Goal: Task Accomplishment & Management: Manage account settings

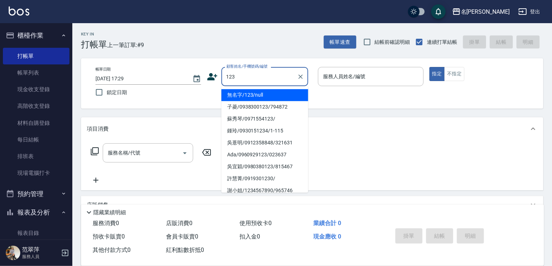
click at [260, 92] on li "無名字/123/null" at bounding box center [264, 95] width 87 height 12
type input "無名字/123/null"
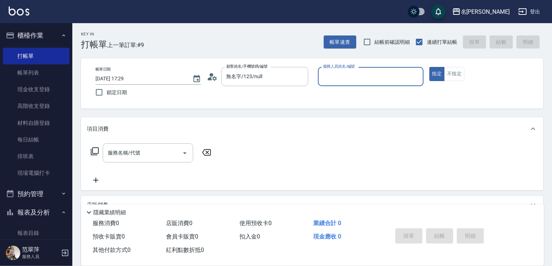
click at [345, 71] on input "服務人員姓名/編號" at bounding box center [370, 76] width 99 height 13
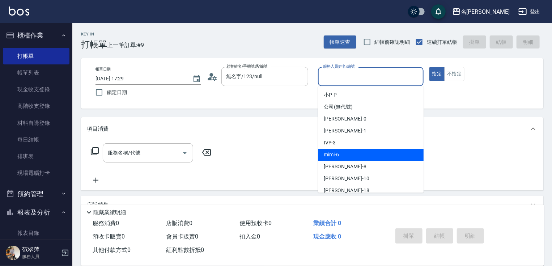
drag, startPoint x: 337, startPoint y: 156, endPoint x: 327, endPoint y: 159, distance: 10.5
click at [336, 158] on span "mimi -6" at bounding box center [331, 155] width 15 height 8
type input "mimi-6"
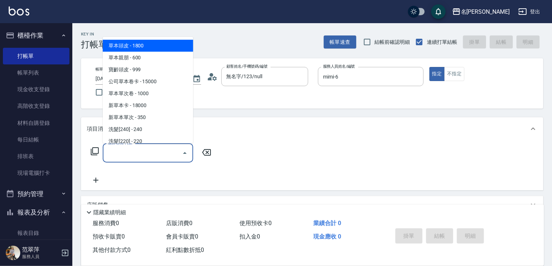
click at [149, 157] on input "服務名稱/代號" at bounding box center [142, 152] width 73 height 13
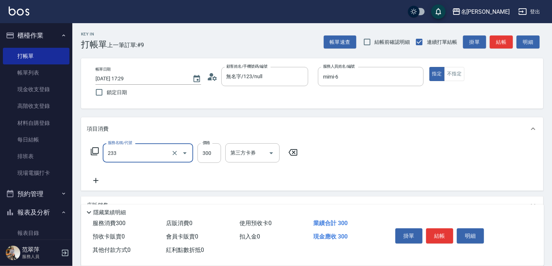
type input "洗髮300(233)"
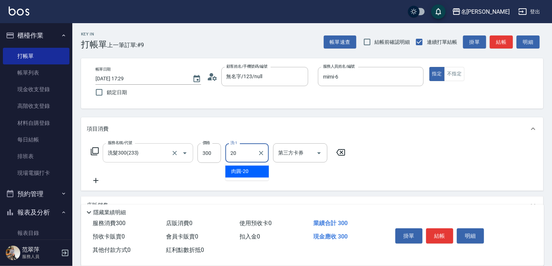
type input "肉圓-20"
drag, startPoint x: 441, startPoint y: 232, endPoint x: 441, endPoint y: 228, distance: 4.3
click at [441, 228] on button "結帳" at bounding box center [439, 235] width 27 height 15
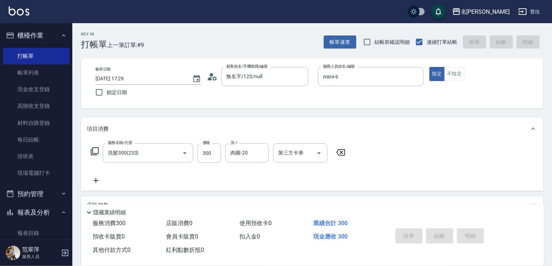
type input "[DATE] 19:09"
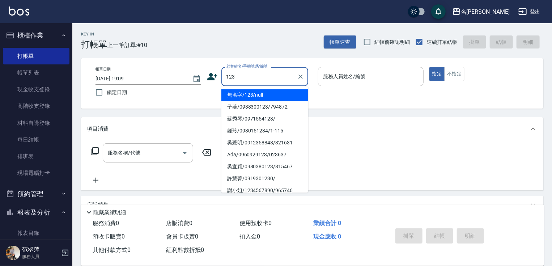
click at [262, 95] on li "無名字/123/null" at bounding box center [264, 95] width 87 height 12
type input "無名字/123/null"
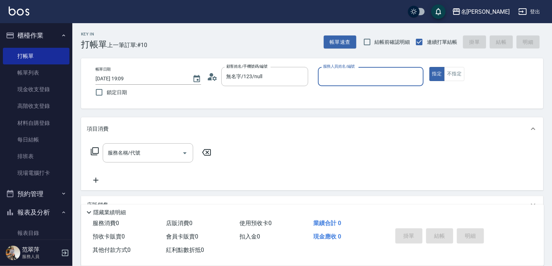
click at [365, 75] on input "服務人員姓名/編號" at bounding box center [370, 76] width 99 height 13
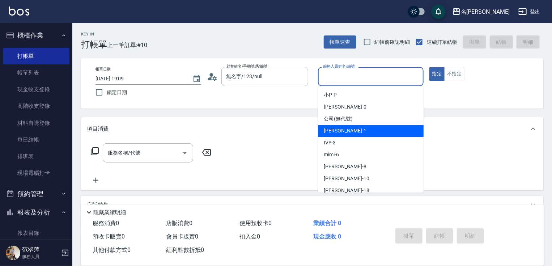
click at [353, 131] on div "[PERSON_NAME] -1" at bounding box center [371, 131] width 106 height 12
type input "[PERSON_NAME]-1"
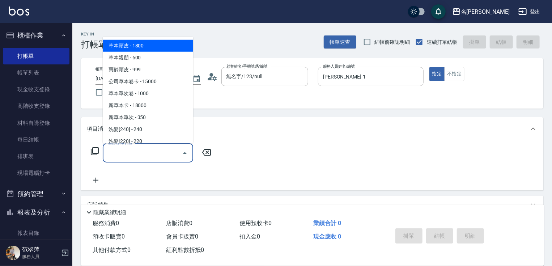
click at [155, 155] on input "服務名稱/代號" at bounding box center [142, 152] width 73 height 13
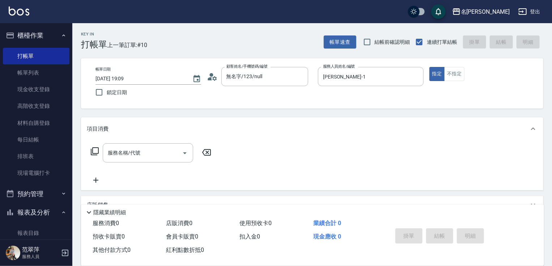
click at [96, 150] on icon at bounding box center [94, 151] width 9 height 9
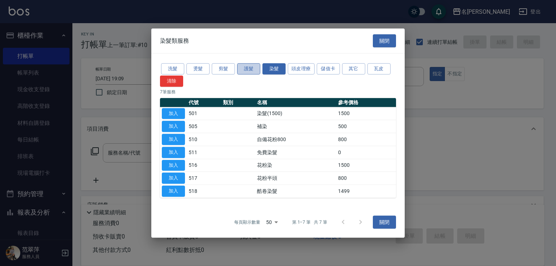
click at [247, 67] on button "護髮" at bounding box center [248, 68] width 23 height 11
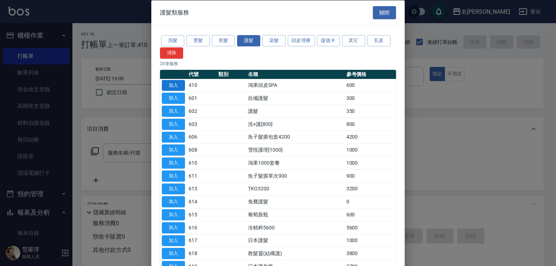
click at [173, 82] on button "加入" at bounding box center [173, 85] width 23 height 11
type input "鴻果頭皮SPA(410)"
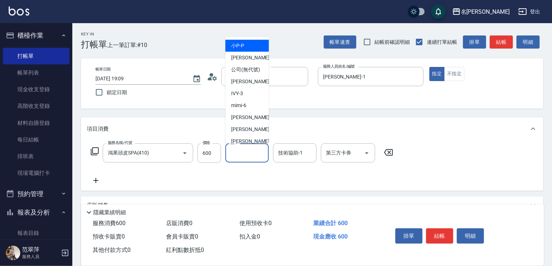
click at [252, 156] on input "洗-1" at bounding box center [247, 152] width 37 height 13
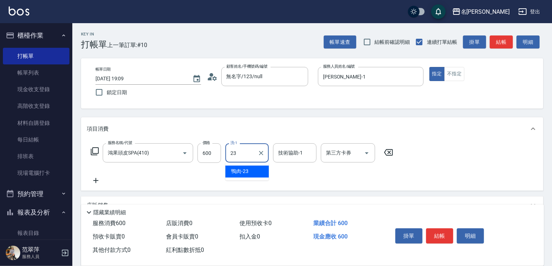
type input "鴨肉-23"
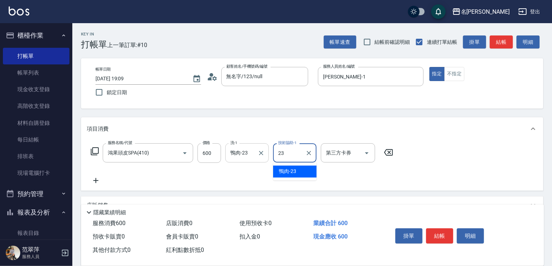
type input "鴨肉-23"
drag, startPoint x: 94, startPoint y: 182, endPoint x: 95, endPoint y: 162, distance: 20.3
click at [94, 177] on icon at bounding box center [96, 180] width 18 height 9
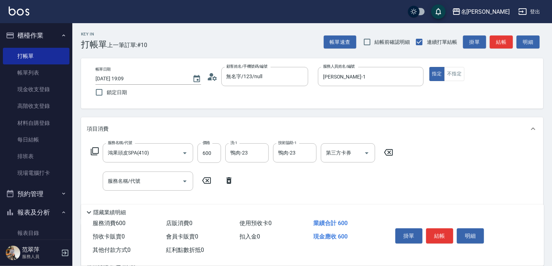
click at [95, 149] on icon at bounding box center [94, 151] width 9 height 9
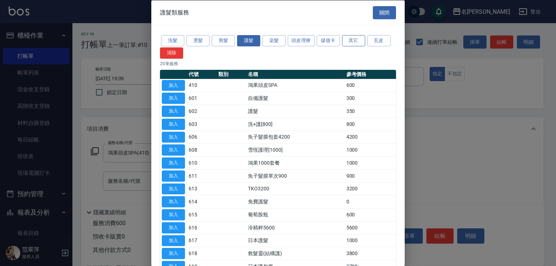
click at [352, 41] on button "其它" at bounding box center [353, 40] width 23 height 11
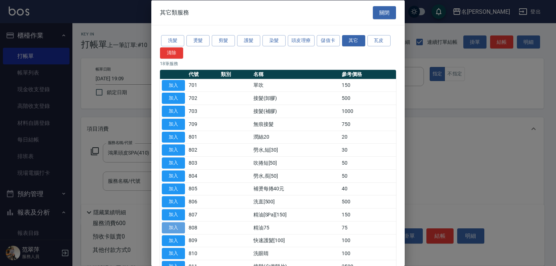
click at [176, 226] on button "加入" at bounding box center [173, 227] width 23 height 11
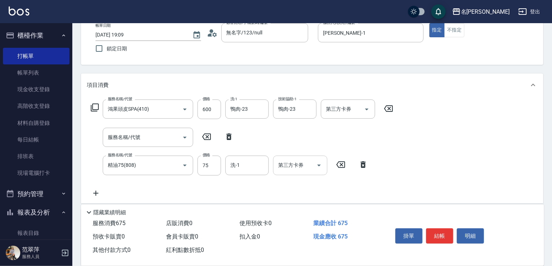
scroll to position [58, 0]
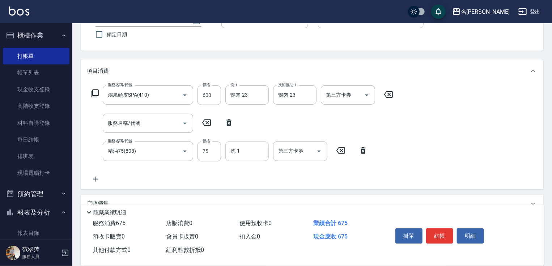
click at [231, 153] on div "洗-1 洗-1" at bounding box center [246, 150] width 43 height 19
type input "鴨肉-23"
click at [437, 234] on button "結帳" at bounding box center [439, 235] width 27 height 15
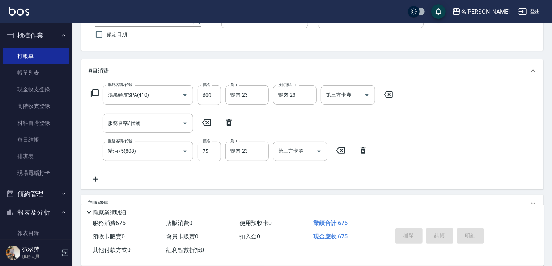
type input "[DATE] 19:10"
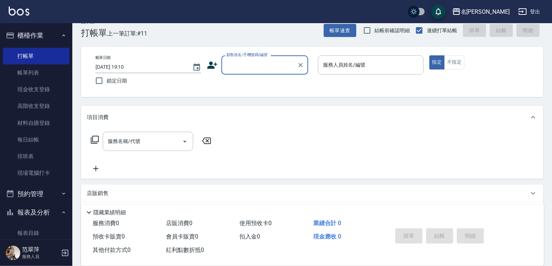
scroll to position [0, 0]
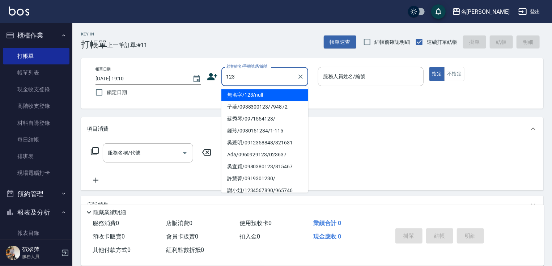
click at [267, 96] on li "無名字/123/null" at bounding box center [264, 95] width 87 height 12
type input "無名字/123/null"
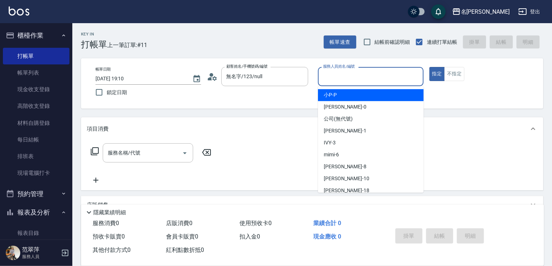
click at [344, 77] on input "服務人員姓名/編號" at bounding box center [370, 76] width 99 height 13
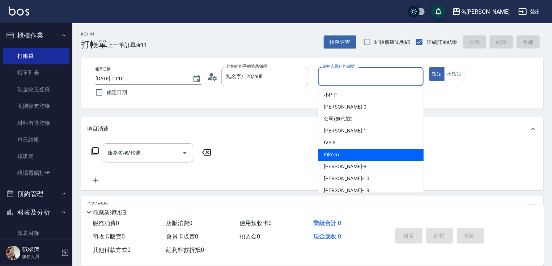
click at [343, 152] on div "mimi -6" at bounding box center [371, 155] width 106 height 12
type input "mimi-6"
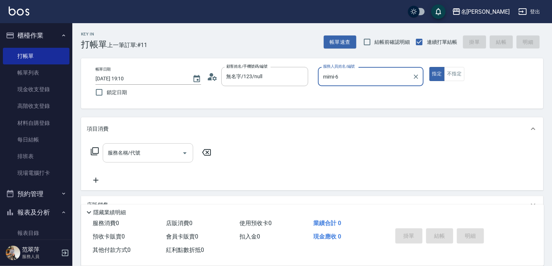
click at [150, 151] on input "服務名稱/代號" at bounding box center [142, 152] width 73 height 13
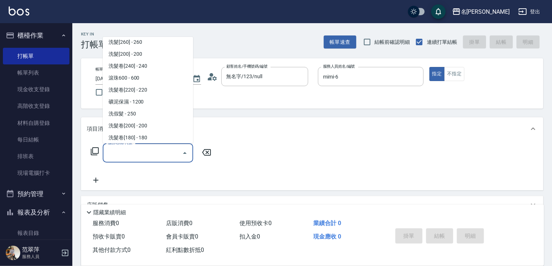
scroll to position [143, 0]
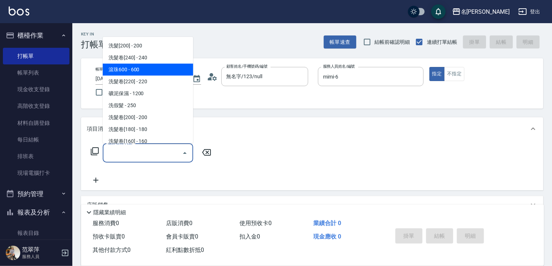
click at [134, 72] on span "滾珠600 - 600" at bounding box center [148, 70] width 90 height 12
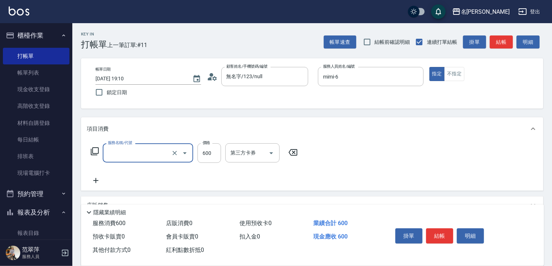
type input "滾珠600(208)"
click at [252, 153] on input "洗-1" at bounding box center [247, 152] width 37 height 13
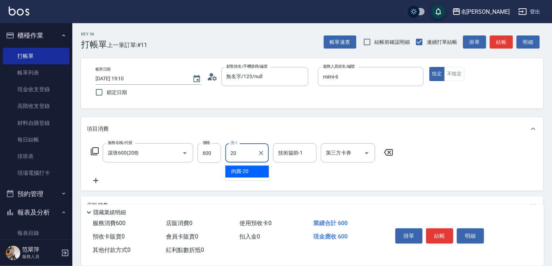
type input "肉圓-20"
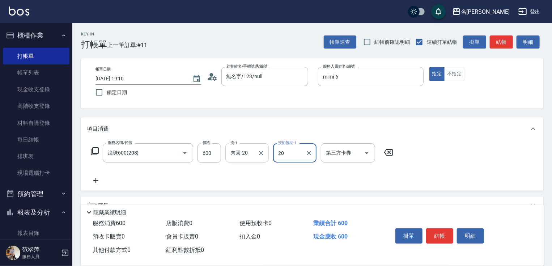
type input "肉圓-20"
click at [95, 180] on icon at bounding box center [95, 180] width 5 height 5
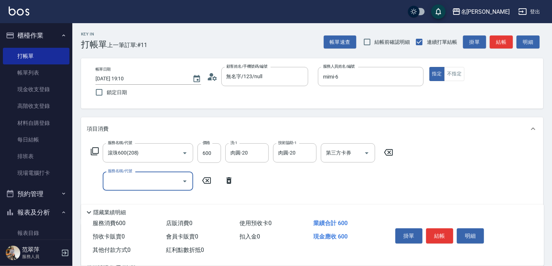
click at [97, 152] on icon at bounding box center [94, 151] width 9 height 9
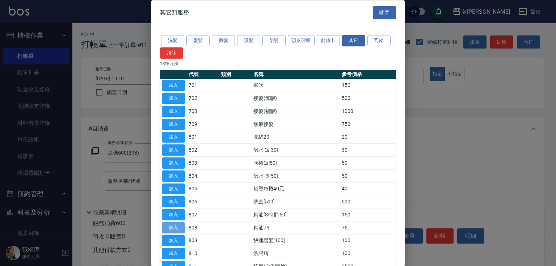
click at [172, 225] on button "加入" at bounding box center [173, 227] width 23 height 11
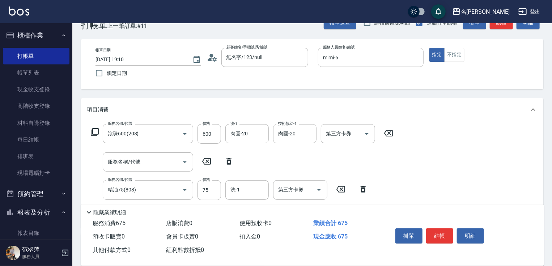
scroll to position [29, 0]
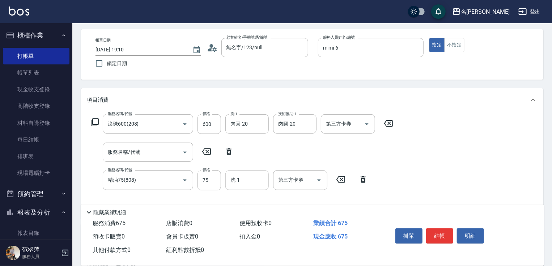
click at [233, 185] on input "洗-1" at bounding box center [247, 180] width 37 height 13
type input "肉圓-20"
click at [437, 233] on button "結帳" at bounding box center [439, 235] width 27 height 15
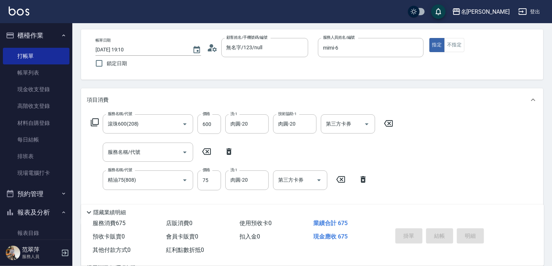
type input "[DATE] 19:11"
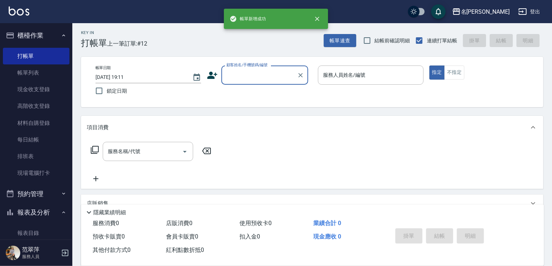
scroll to position [0, 0]
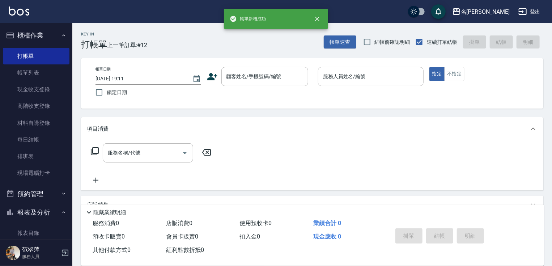
click at [480, 136] on div "項目消費" at bounding box center [312, 128] width 462 height 23
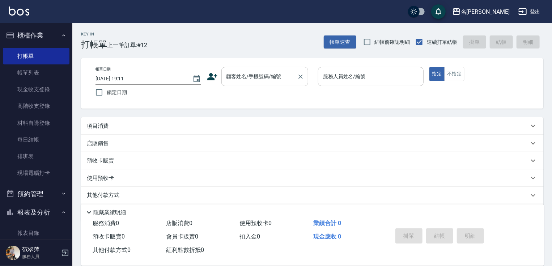
click at [235, 79] on input "顧客姓名/手機號碼/編號" at bounding box center [259, 76] width 69 height 13
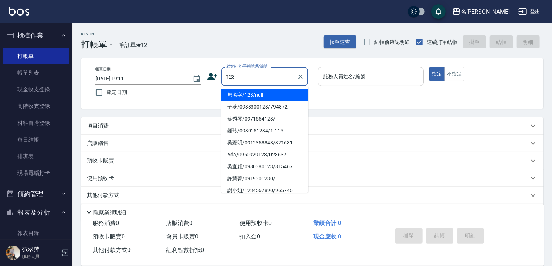
click at [250, 93] on li "無名字/123/null" at bounding box center [264, 95] width 87 height 12
type input "無名字/123/null"
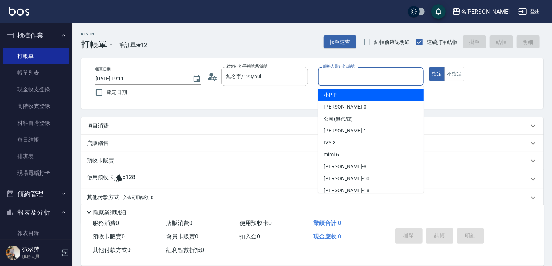
click at [335, 72] on input "服務人員姓名/編號" at bounding box center [370, 76] width 99 height 13
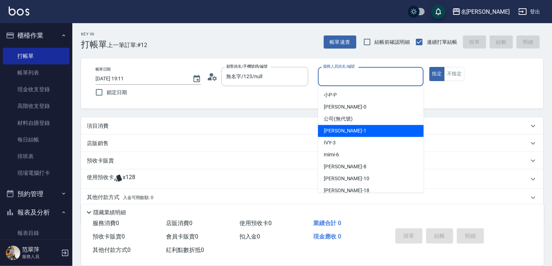
click at [349, 136] on div "[PERSON_NAME] -1" at bounding box center [371, 131] width 106 height 12
type input "[PERSON_NAME]-1"
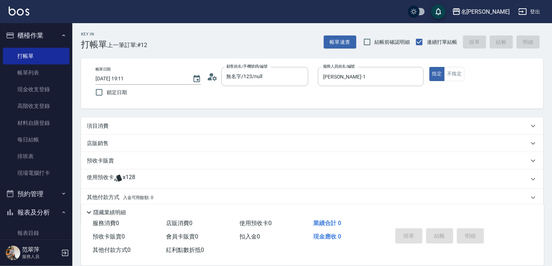
click at [98, 124] on p "項目消費" at bounding box center [98, 126] width 22 height 8
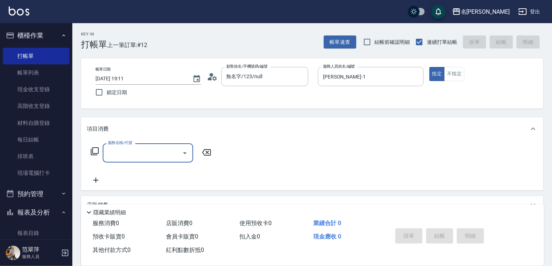
click at [129, 154] on input "服務名稱/代號" at bounding box center [142, 152] width 73 height 13
type input "剪髮(400)(401)"
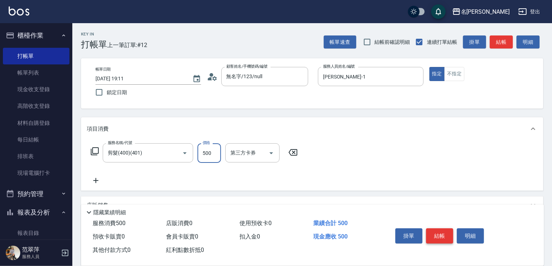
type input "500"
click at [439, 234] on button "結帳" at bounding box center [439, 235] width 27 height 15
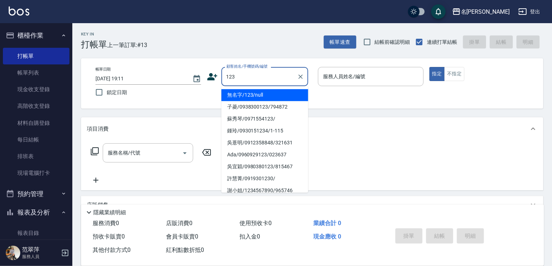
click at [280, 94] on li "無名字/123/null" at bounding box center [264, 95] width 87 height 12
type input "無名字/123/null"
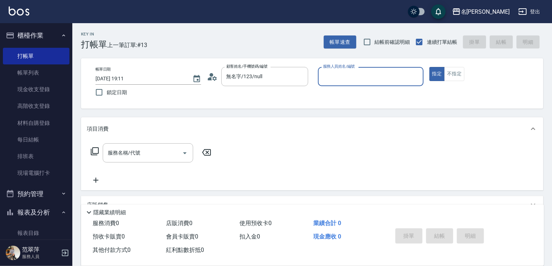
click at [341, 75] on input "服務人員姓名/編號" at bounding box center [370, 76] width 99 height 13
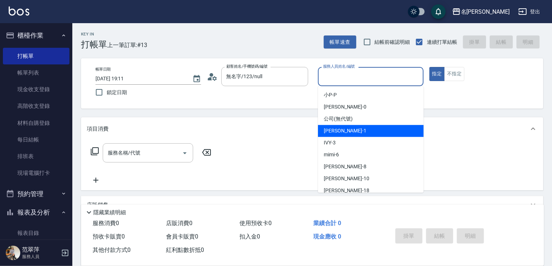
click at [344, 129] on span "[PERSON_NAME] -1" at bounding box center [345, 131] width 43 height 8
type input "[PERSON_NAME]-1"
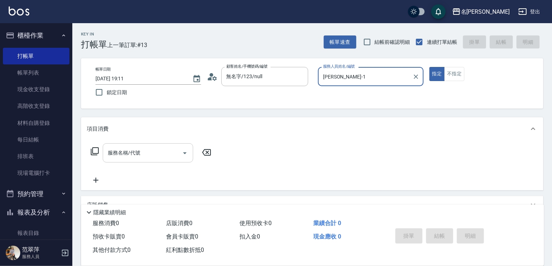
click at [150, 154] on input "服務名稱/代號" at bounding box center [142, 152] width 73 height 13
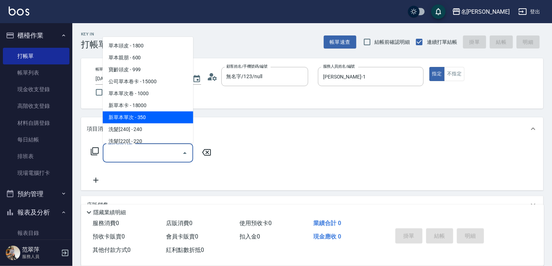
click at [150, 116] on span "新草本單次 - 350" at bounding box center [148, 117] width 90 height 12
type input "新草本單次(109)"
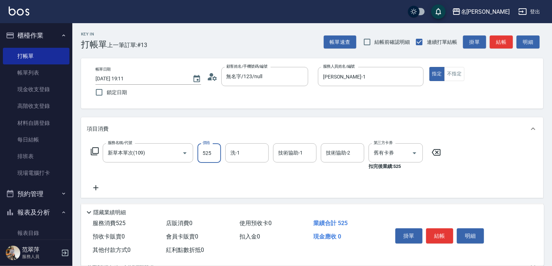
type input "525"
type input "23"
click at [230, 155] on input "洗-1" at bounding box center [247, 152] width 37 height 13
type input "鴨肉-23"
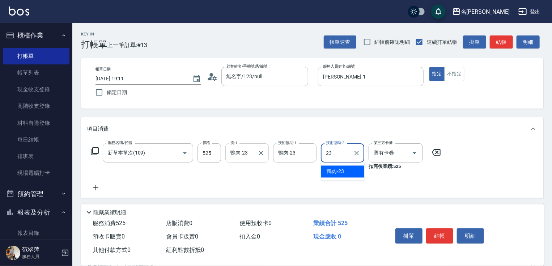
type input "鴨肉-23"
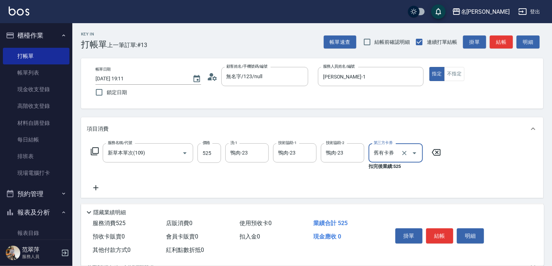
click at [95, 187] on icon at bounding box center [96, 187] width 18 height 9
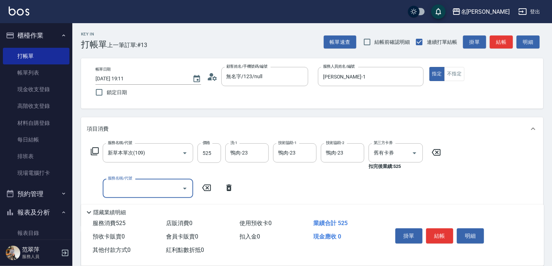
click at [114, 181] on div "服務名稱/代號" at bounding box center [148, 188] width 90 height 19
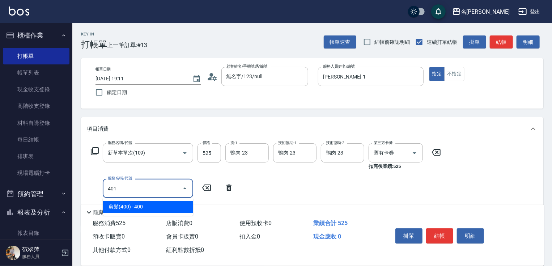
type input "剪髮(400)(401)"
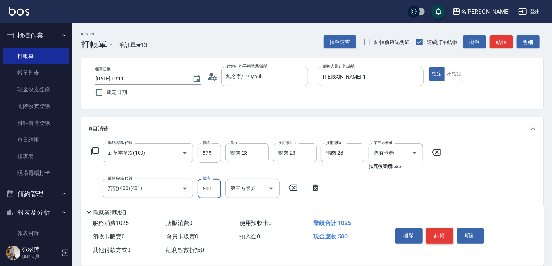
type input "500"
click at [438, 233] on button "結帳" at bounding box center [439, 235] width 27 height 15
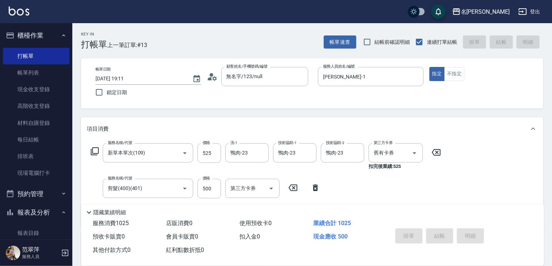
type input "[DATE] 19:12"
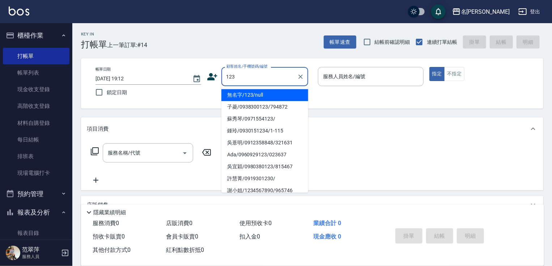
click at [247, 94] on li "無名字/123/null" at bounding box center [264, 95] width 87 height 12
type input "無名字/123/null"
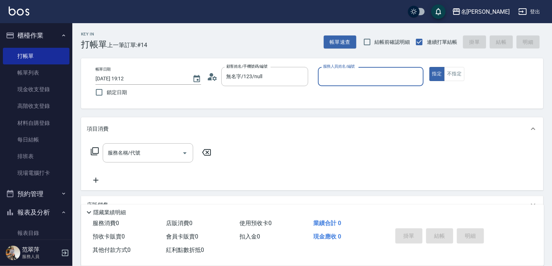
click at [348, 75] on input "服務人員姓名/編號" at bounding box center [370, 76] width 99 height 13
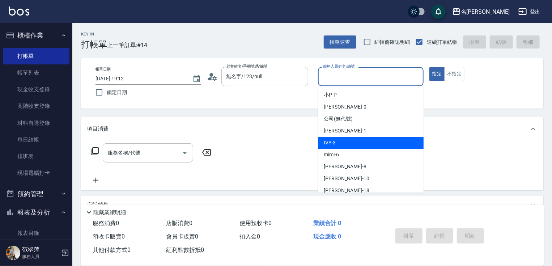
click at [331, 141] on span "IVY -3" at bounding box center [330, 143] width 12 height 8
type input "IVY-3"
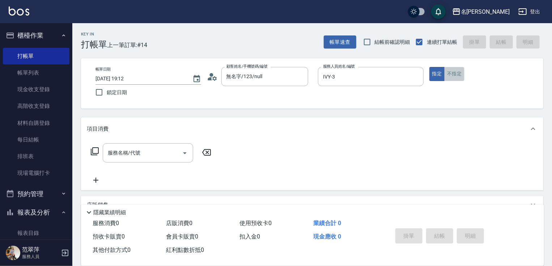
click at [455, 76] on button "不指定" at bounding box center [454, 74] width 20 height 14
click at [153, 149] on input "服務名稱/代號" at bounding box center [142, 152] width 73 height 13
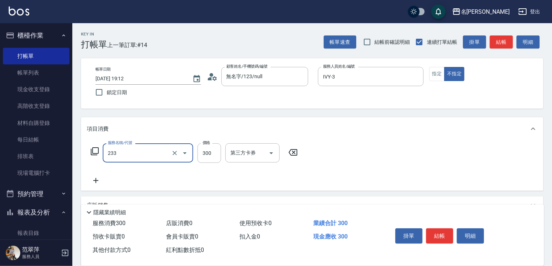
type input "洗髮300(233)"
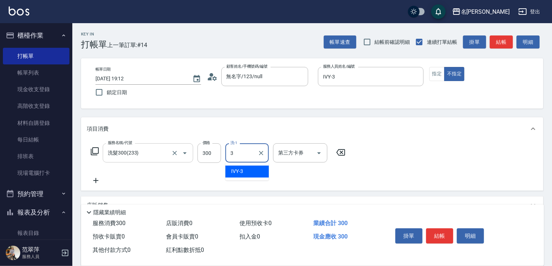
type input "IVY-3"
click at [99, 182] on icon at bounding box center [96, 180] width 18 height 9
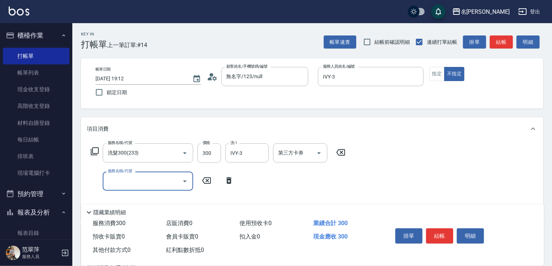
click at [118, 184] on input "服務名稱/代號" at bounding box center [142, 181] width 73 height 13
type input "剪髮(400)(401)"
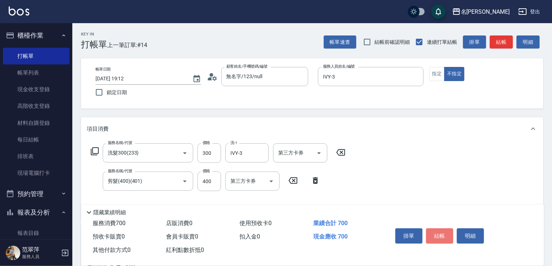
click at [427, 233] on button "結帳" at bounding box center [439, 235] width 27 height 15
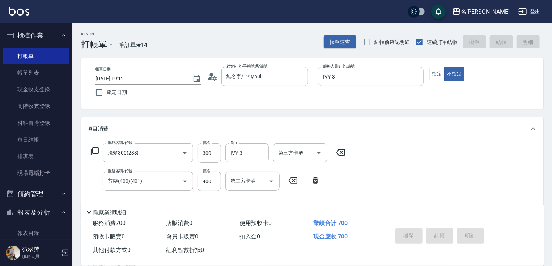
type input "[DATE] 19:13"
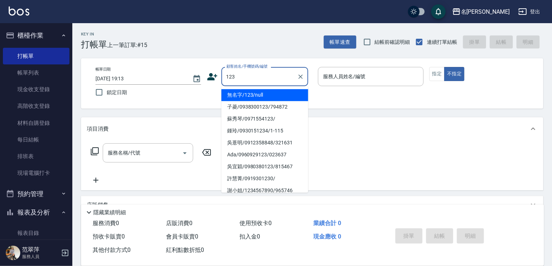
click at [262, 94] on li "無名字/123/null" at bounding box center [264, 95] width 87 height 12
type input "無名字/123/null"
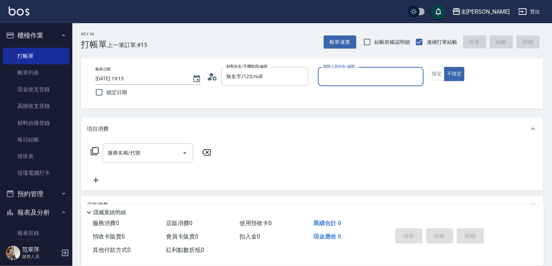
drag, startPoint x: 349, startPoint y: 75, endPoint x: 347, endPoint y: 84, distance: 8.9
click at [349, 75] on input "服務人員姓名/編號" at bounding box center [370, 76] width 99 height 13
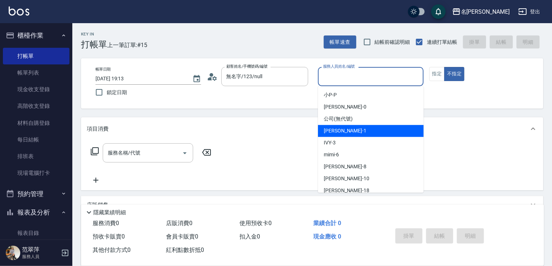
drag, startPoint x: 343, startPoint y: 131, endPoint x: 403, endPoint y: 92, distance: 71.4
click at [343, 130] on span "[PERSON_NAME] -1" at bounding box center [345, 131] width 43 height 8
type input "[PERSON_NAME]-1"
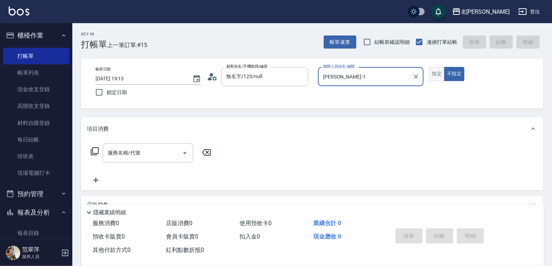
click at [441, 76] on button "指定" at bounding box center [437, 74] width 16 height 14
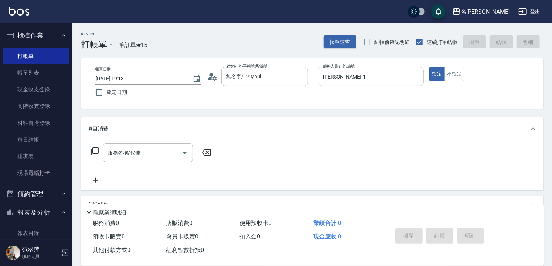
click at [94, 148] on icon at bounding box center [94, 151] width 9 height 9
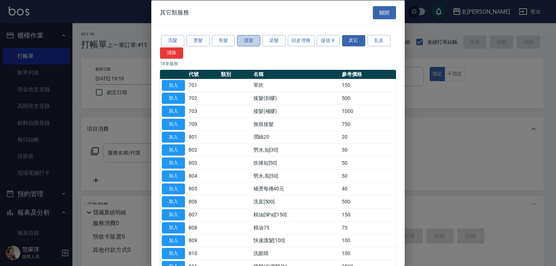
click at [247, 41] on button "護髮" at bounding box center [248, 40] width 23 height 11
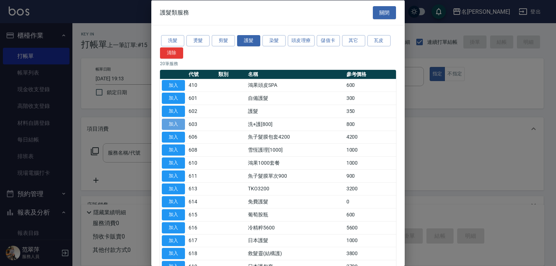
click at [178, 126] on button "加入" at bounding box center [173, 123] width 23 height 11
type input "洗+護[800](603)"
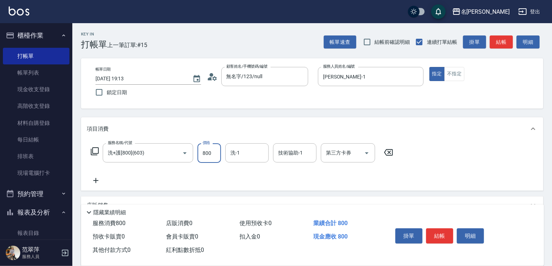
click at [215, 156] on input "800" at bounding box center [209, 153] width 24 height 20
type input "0"
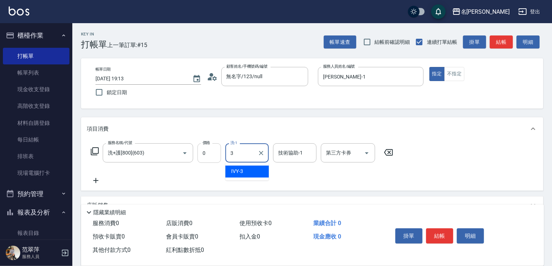
type input "IVY-3"
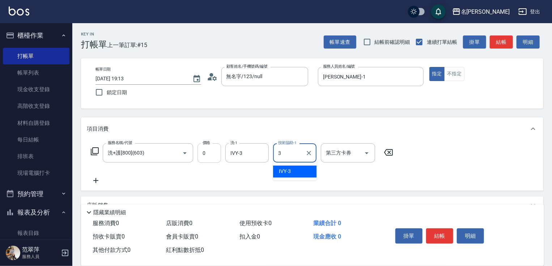
type input "IVY-3"
click at [97, 179] on icon at bounding box center [96, 180] width 18 height 9
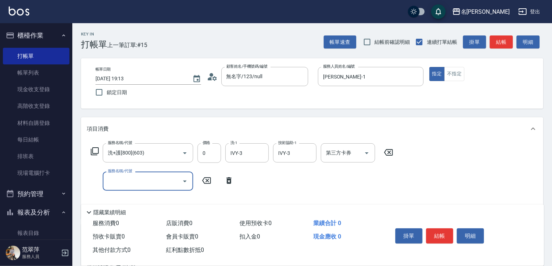
click at [92, 149] on icon at bounding box center [95, 151] width 8 height 8
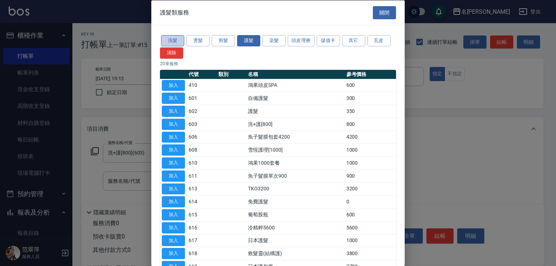
click at [173, 42] on button "洗髮" at bounding box center [172, 40] width 23 height 11
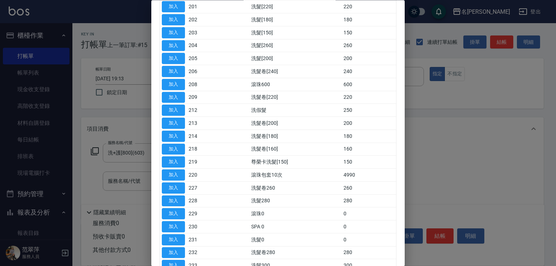
scroll to position [120, 0]
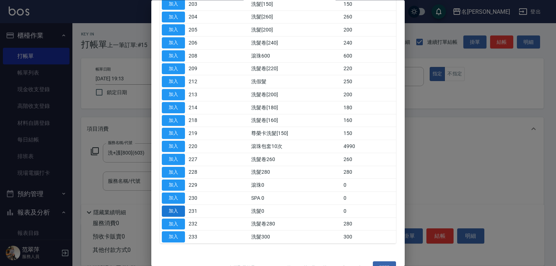
click at [177, 209] on button "加入" at bounding box center [173, 210] width 23 height 11
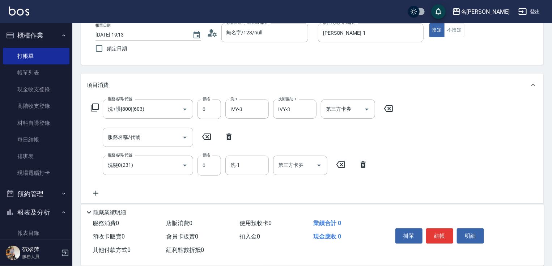
scroll to position [58, 0]
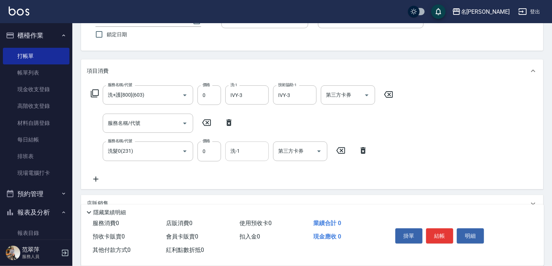
click at [241, 151] on input "洗-1" at bounding box center [247, 151] width 37 height 13
type input "IVY-3"
click at [442, 233] on button "結帳" at bounding box center [439, 235] width 27 height 15
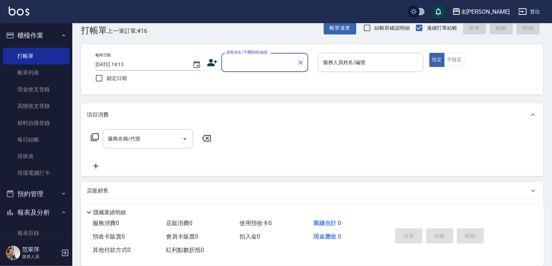
scroll to position [0, 0]
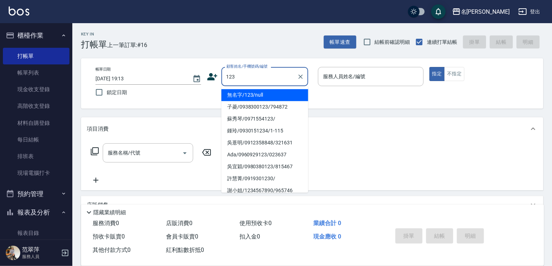
click at [277, 93] on li "無名字/123/null" at bounding box center [264, 95] width 87 height 12
type input "無名字/123/null"
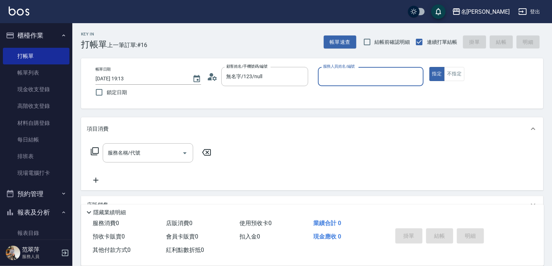
drag, startPoint x: 352, startPoint y: 80, endPoint x: 354, endPoint y: 84, distance: 4.4
click at [352, 81] on input "服務人員姓名/編號" at bounding box center [370, 76] width 99 height 13
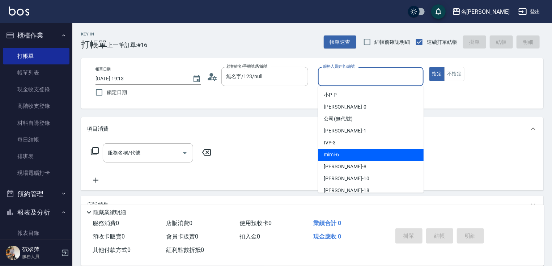
click at [346, 153] on div "mimi -6" at bounding box center [371, 155] width 106 height 12
type input "mimi-6"
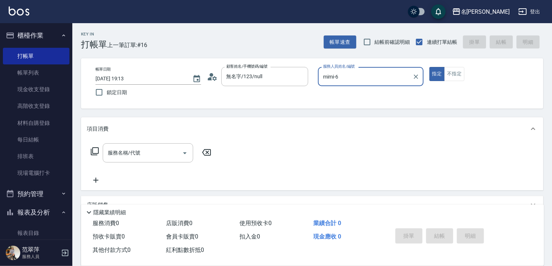
click at [95, 151] on icon at bounding box center [94, 151] width 9 height 9
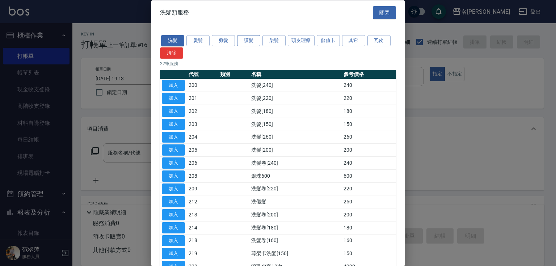
click at [256, 40] on button "護髮" at bounding box center [248, 40] width 23 height 11
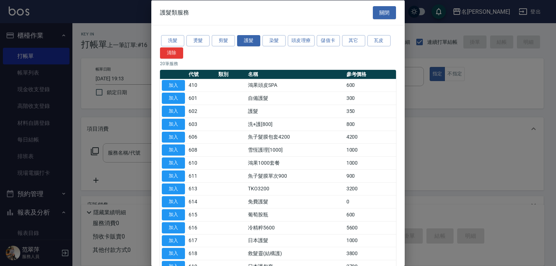
click at [176, 116] on td "加入" at bounding box center [173, 111] width 27 height 13
click at [175, 125] on button "加入" at bounding box center [173, 123] width 23 height 11
type input "洗+護[800](603)"
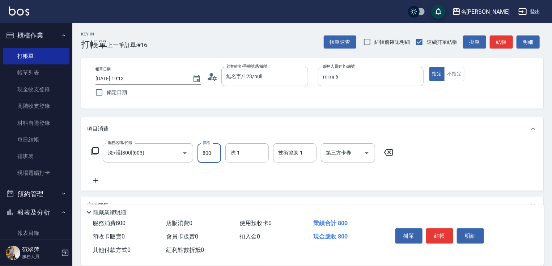
click at [209, 149] on input "800" at bounding box center [209, 153] width 24 height 20
type input "0"
type input "肉圓-20"
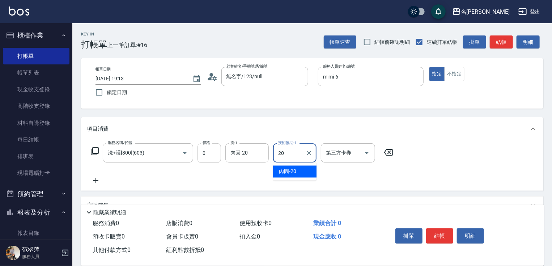
type input "肉圓-20"
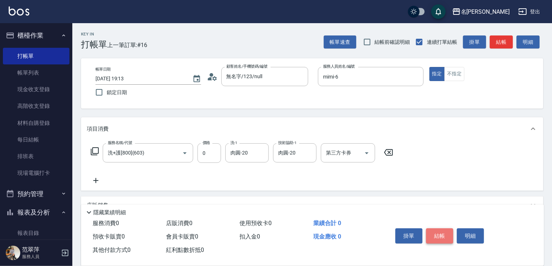
click at [439, 235] on button "結帳" at bounding box center [439, 235] width 27 height 15
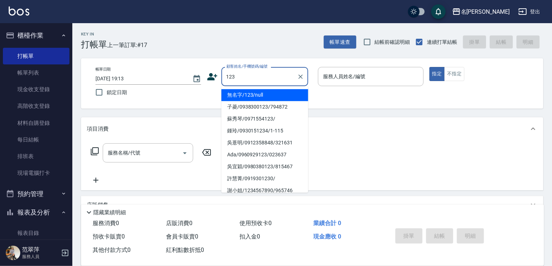
drag, startPoint x: 260, startPoint y: 91, endPoint x: 333, endPoint y: 80, distance: 73.5
click at [261, 91] on li "無名字/123/null" at bounding box center [264, 95] width 87 height 12
type input "無名字/123/null"
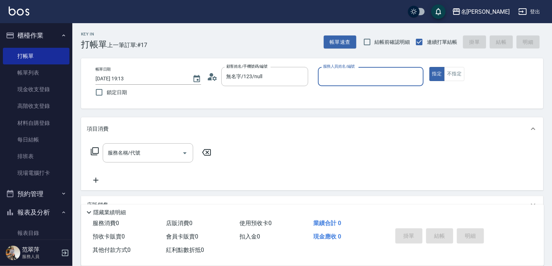
click at [340, 78] on input "服務人員姓名/編號" at bounding box center [370, 76] width 99 height 13
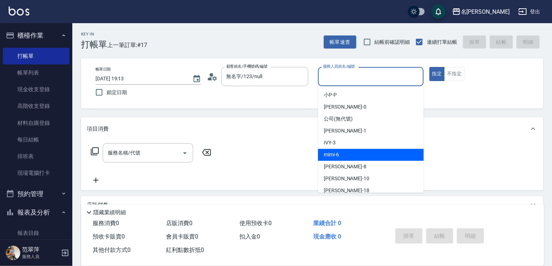
click at [337, 157] on span "mimi -6" at bounding box center [331, 155] width 15 height 8
type input "mimi-6"
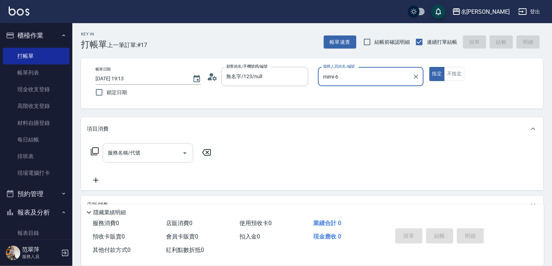
click at [139, 154] on input "服務名稱/代號" at bounding box center [142, 152] width 73 height 13
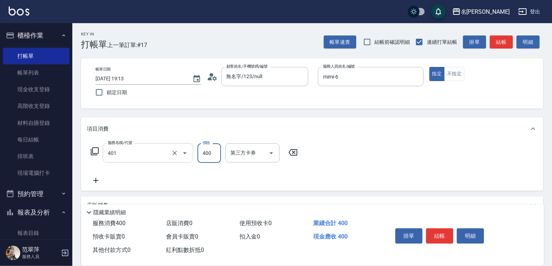
type input "剪髮(400)(401)"
type input "300"
click at [97, 182] on icon at bounding box center [96, 180] width 18 height 9
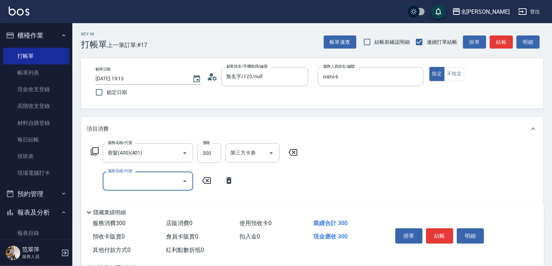
click at [120, 181] on input "服務名稱/代號" at bounding box center [142, 181] width 73 height 13
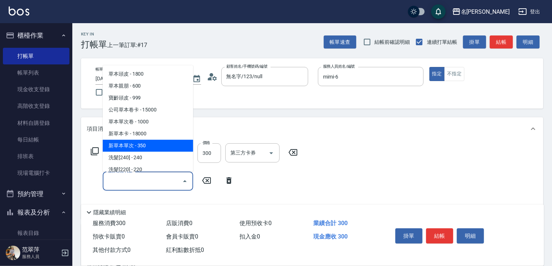
click at [144, 141] on span "新草本單次 - 350" at bounding box center [148, 146] width 90 height 12
type input "新草本單次(109)"
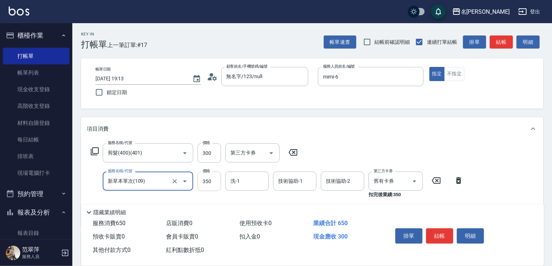
click at [211, 182] on input "350" at bounding box center [209, 181] width 24 height 20
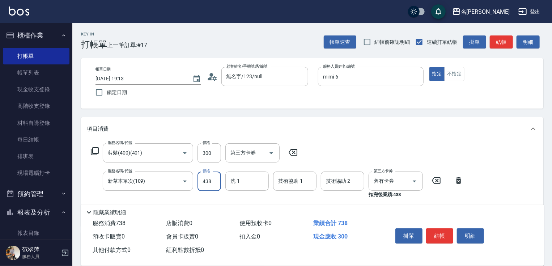
type input "438"
type input "mimi-6"
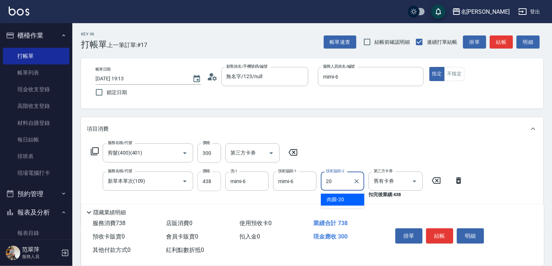
type input "肉圓-20"
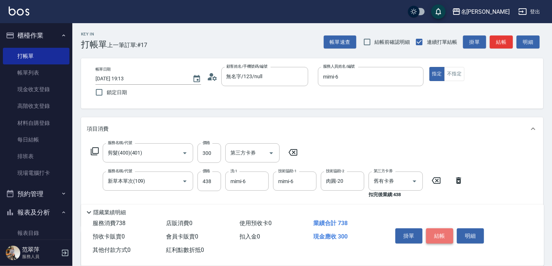
click at [440, 233] on button "結帳" at bounding box center [439, 235] width 27 height 15
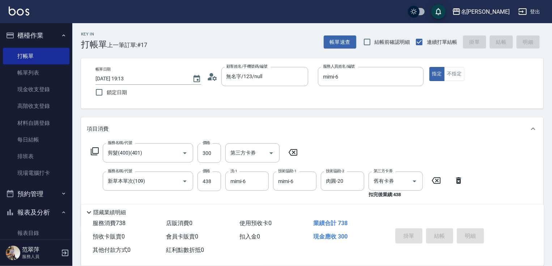
type input "[DATE] 19:14"
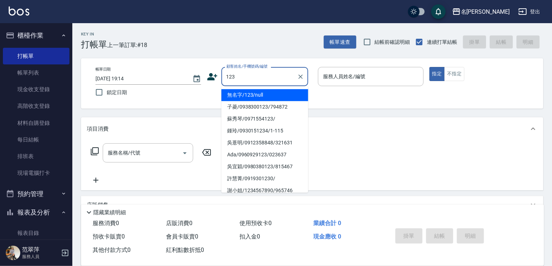
click at [256, 98] on li "無名字/123/null" at bounding box center [264, 95] width 87 height 12
type input "無名字/123/null"
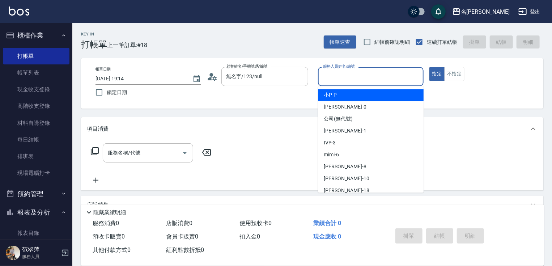
click at [348, 77] on input "服務人員姓名/編號" at bounding box center [370, 76] width 99 height 13
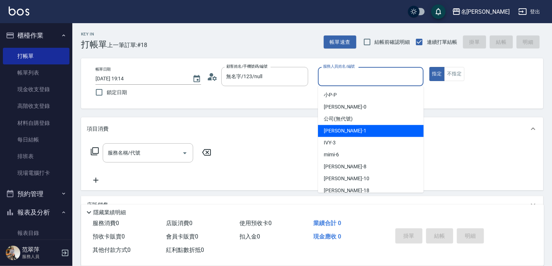
click at [350, 132] on div "[PERSON_NAME] -1" at bounding box center [371, 131] width 106 height 12
type input "[PERSON_NAME]-1"
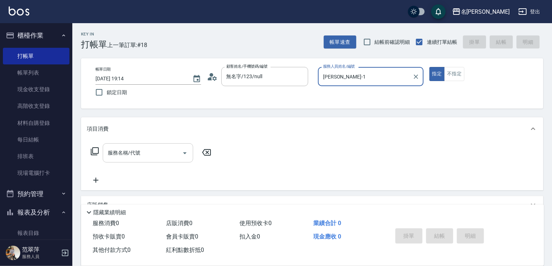
click at [160, 151] on input "服務名稱/代號" at bounding box center [142, 152] width 73 height 13
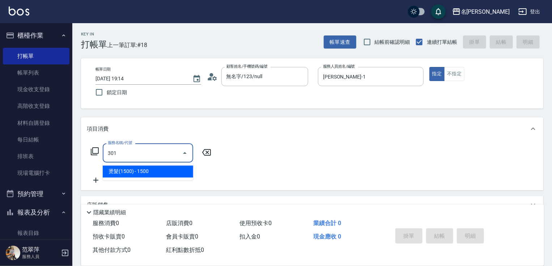
type input "燙髮(1500)(301)"
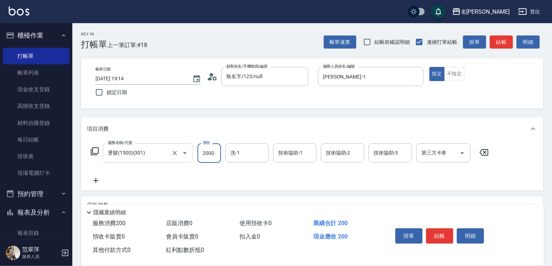
type input "2000"
type input "鴨肉-23"
type input "2"
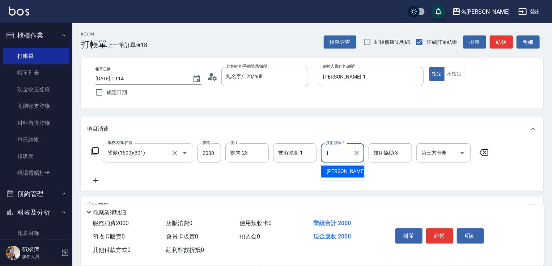
type input "[PERSON_NAME]-1"
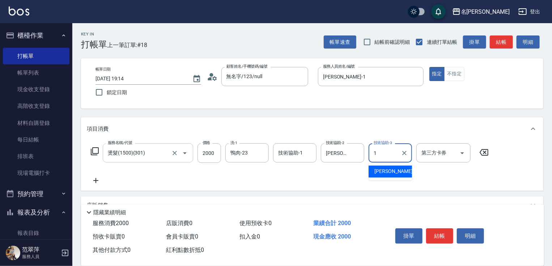
type input "[PERSON_NAME]-1"
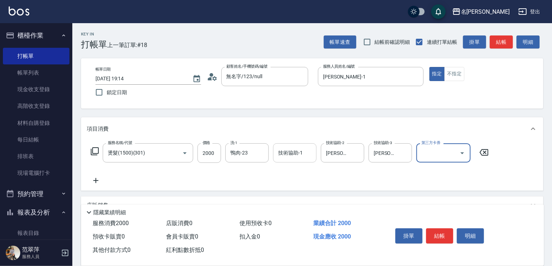
drag, startPoint x: 275, startPoint y: 149, endPoint x: 280, endPoint y: 157, distance: 9.7
click at [277, 154] on div "技術協助-1" at bounding box center [294, 152] width 43 height 19
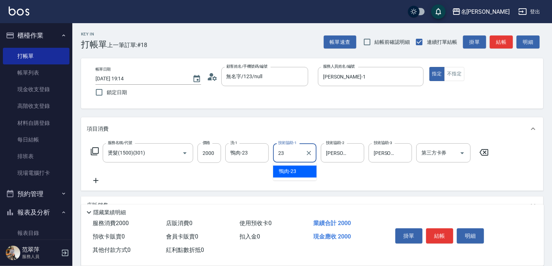
type input "鴨肉-23"
click at [96, 178] on icon at bounding box center [96, 180] width 18 height 9
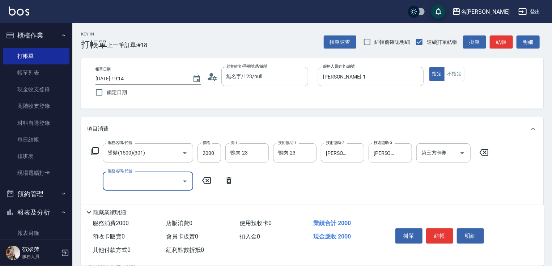
click at [116, 179] on input "服務名稱/代號" at bounding box center [142, 181] width 73 height 13
type input "染髮(1500)(501)"
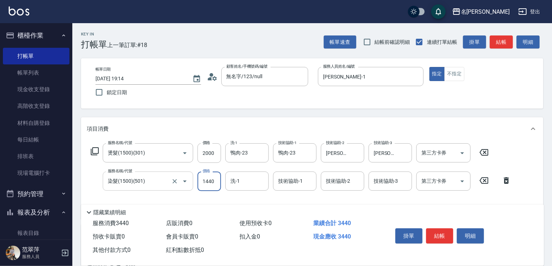
type input "1440"
type input "鴨肉-23"
type input "[PERSON_NAME]-1"
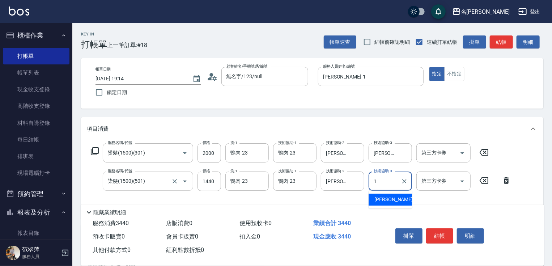
type input "[PERSON_NAME]-1"
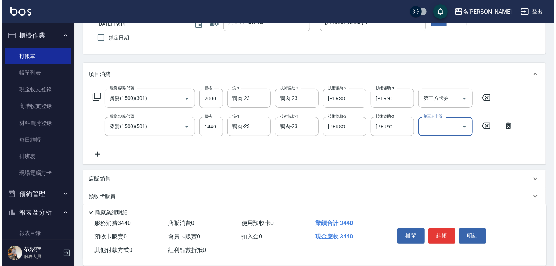
scroll to position [116, 0]
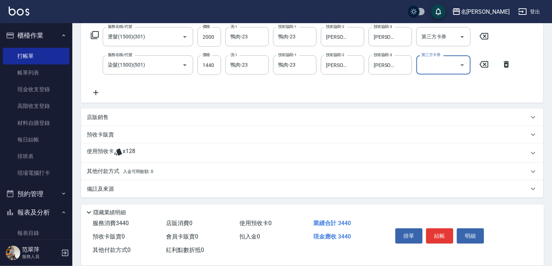
click at [94, 88] on icon at bounding box center [96, 92] width 18 height 9
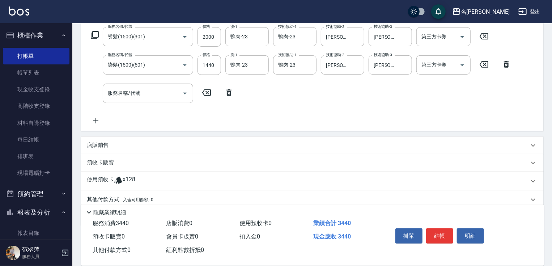
click at [94, 31] on icon at bounding box center [95, 35] width 8 height 8
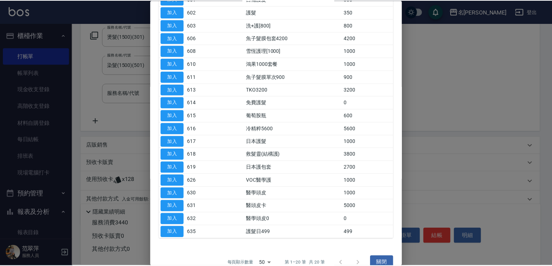
scroll to position [101, 0]
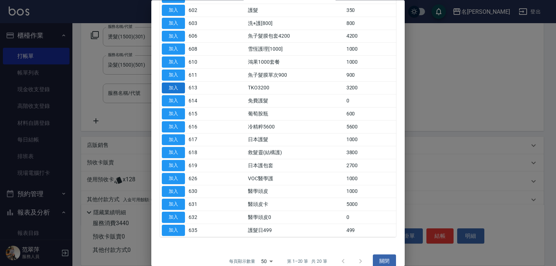
click at [174, 88] on button "加入" at bounding box center [173, 87] width 23 height 11
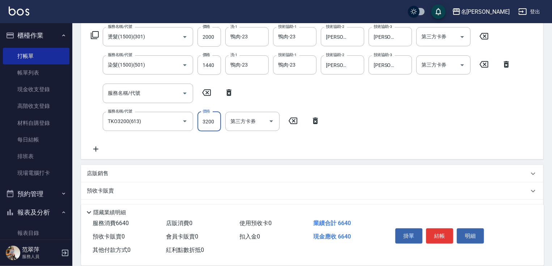
click at [207, 121] on input "3200" at bounding box center [209, 122] width 24 height 20
type input "2400"
click at [552, 142] on html "名留竹林 登出 櫃檯作業 打帳單 帳單列表 現金收支登錄 高階收支登錄 材料自購登錄 每日結帳 排班表 現場電腦打卡 預約管理 預約管理 單日預約紀錄 單週預…" at bounding box center [276, 103] width 552 height 439
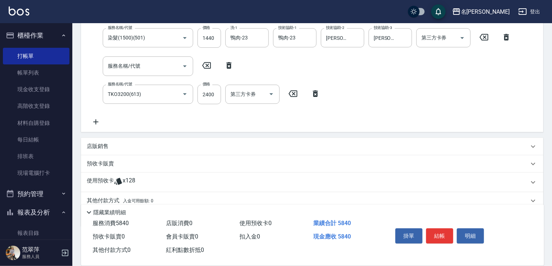
scroll to position [173, 0]
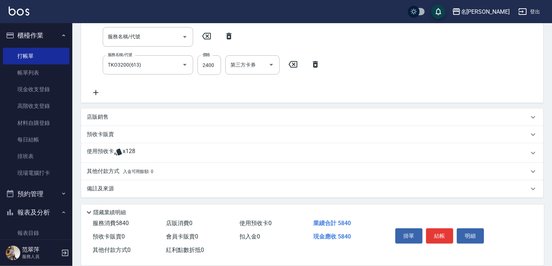
click at [110, 173] on p "其他付款方式 入金可用餘額: 0" at bounding box center [120, 171] width 67 height 8
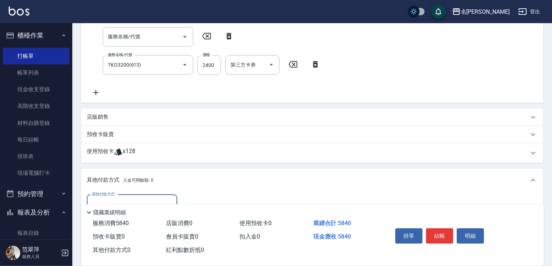
scroll to position [0, 0]
click at [133, 196] on div "其他付款方式" at bounding box center [132, 204] width 90 height 19
drag, startPoint x: 123, startPoint y: 234, endPoint x: 145, endPoint y: 230, distance: 22.8
click at [126, 233] on span "信用卡" at bounding box center [132, 234] width 90 height 12
type input "信用卡"
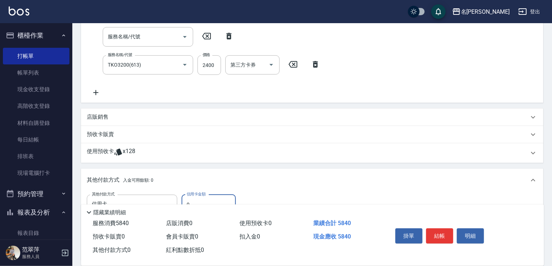
click at [187, 199] on input "0" at bounding box center [209, 205] width 54 height 20
type input "5840"
click at [447, 233] on button "結帳" at bounding box center [439, 235] width 27 height 15
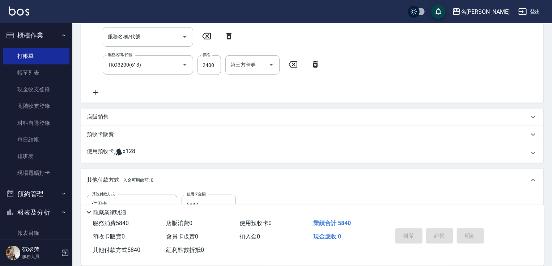
type input "[DATE] 19:16"
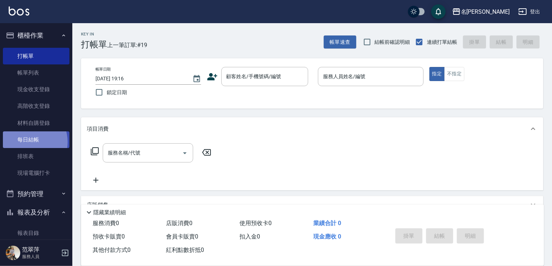
click at [27, 141] on link "每日結帳" at bounding box center [36, 139] width 67 height 17
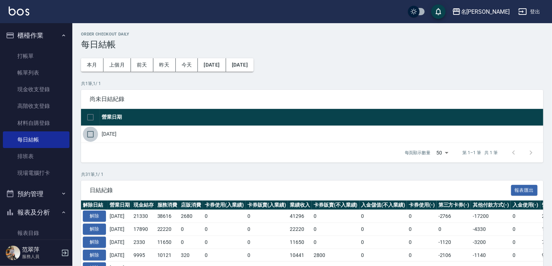
click at [85, 137] on input "checkbox" at bounding box center [90, 134] width 15 height 15
checkbox input "true"
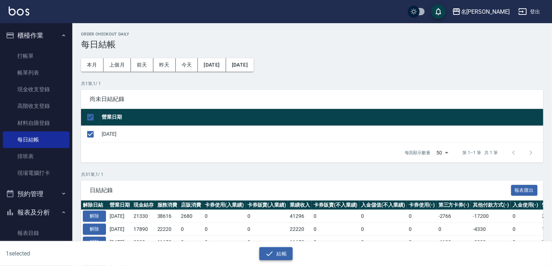
click at [285, 256] on button "結帳" at bounding box center [276, 253] width 34 height 13
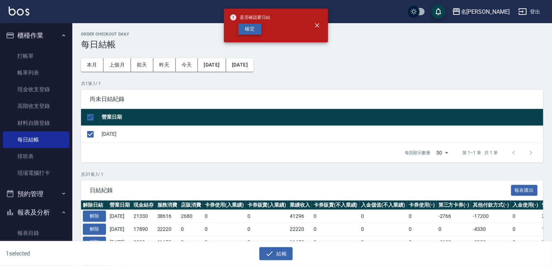
click at [255, 31] on button "確定" at bounding box center [249, 29] width 23 height 11
checkbox input "false"
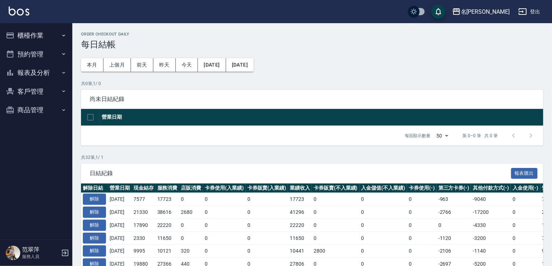
click at [47, 75] on button "報表及分析" at bounding box center [36, 72] width 67 height 19
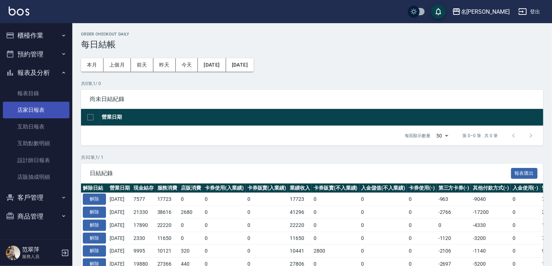
click at [38, 107] on link "店家日報表" at bounding box center [36, 110] width 67 height 17
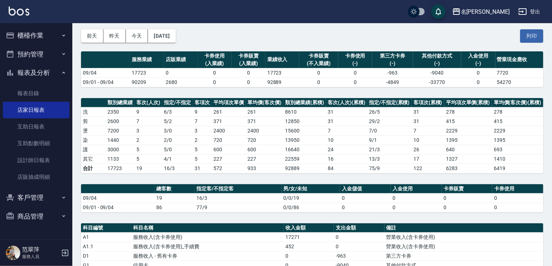
scroll to position [32, 0]
